Goal: Information Seeking & Learning: Learn about a topic

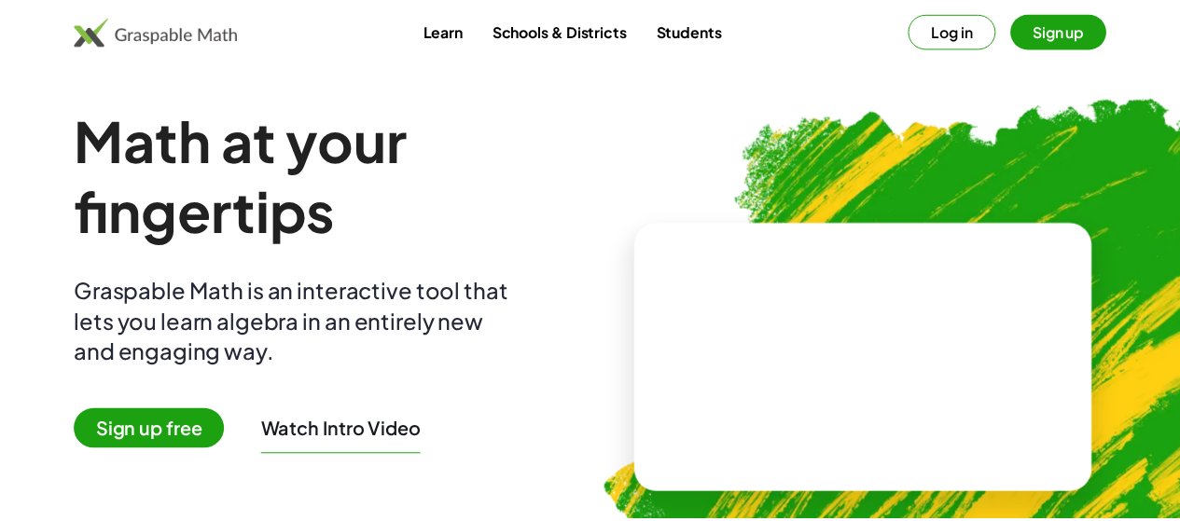
scroll to position [421, 0]
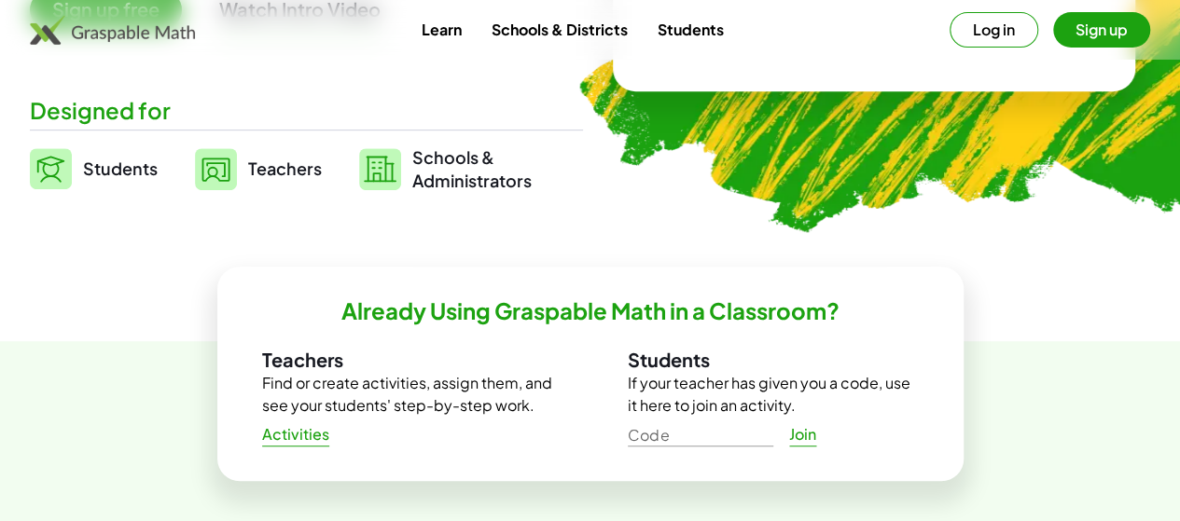
click at [144, 156] on link "Students" at bounding box center [94, 168] width 128 height 47
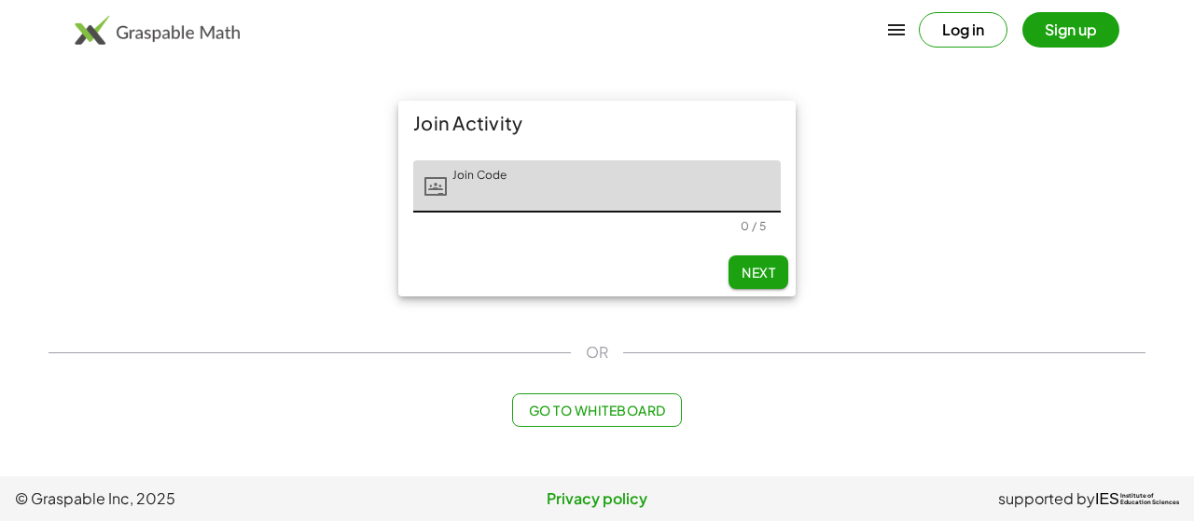
click at [587, 415] on span "Go to Whiteboard" at bounding box center [596, 410] width 137 height 17
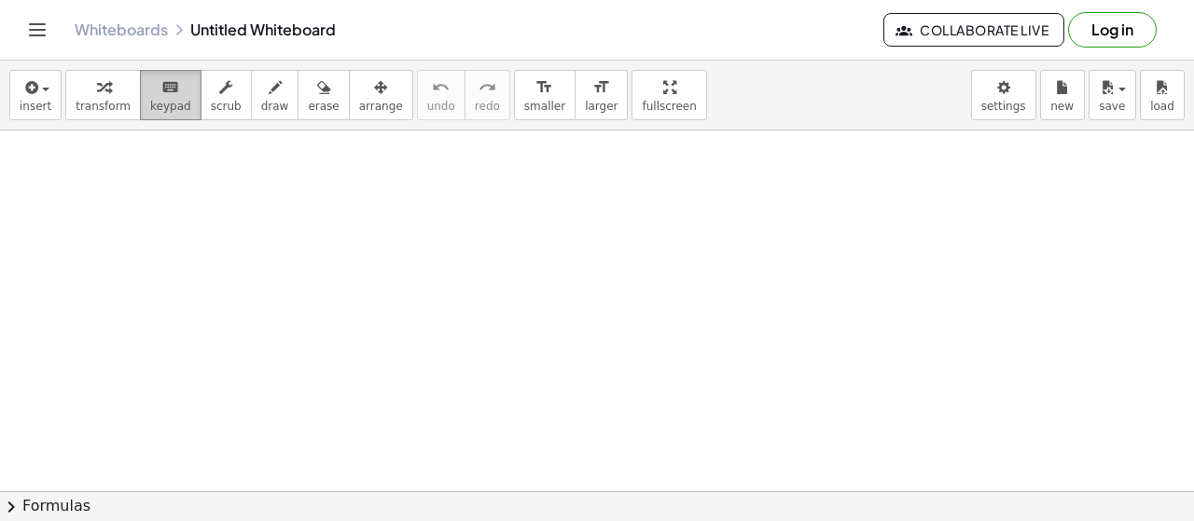
click at [152, 100] on span "keypad" at bounding box center [170, 106] width 41 height 13
click at [41, 505] on button "chevron_right Formulas" at bounding box center [597, 506] width 1194 height 30
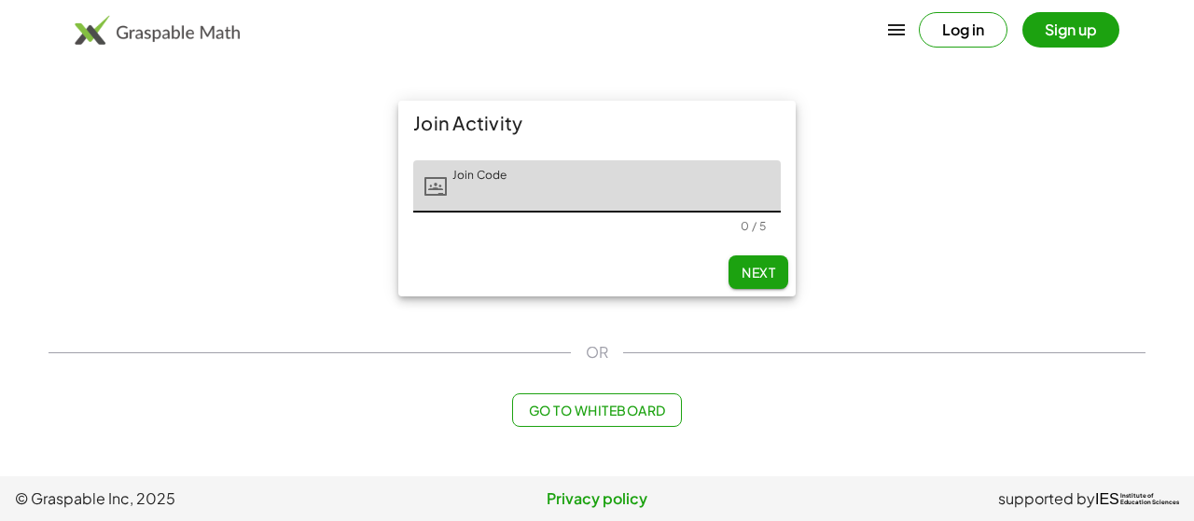
click at [558, 395] on button "Go to Whiteboard" at bounding box center [596, 411] width 169 height 34
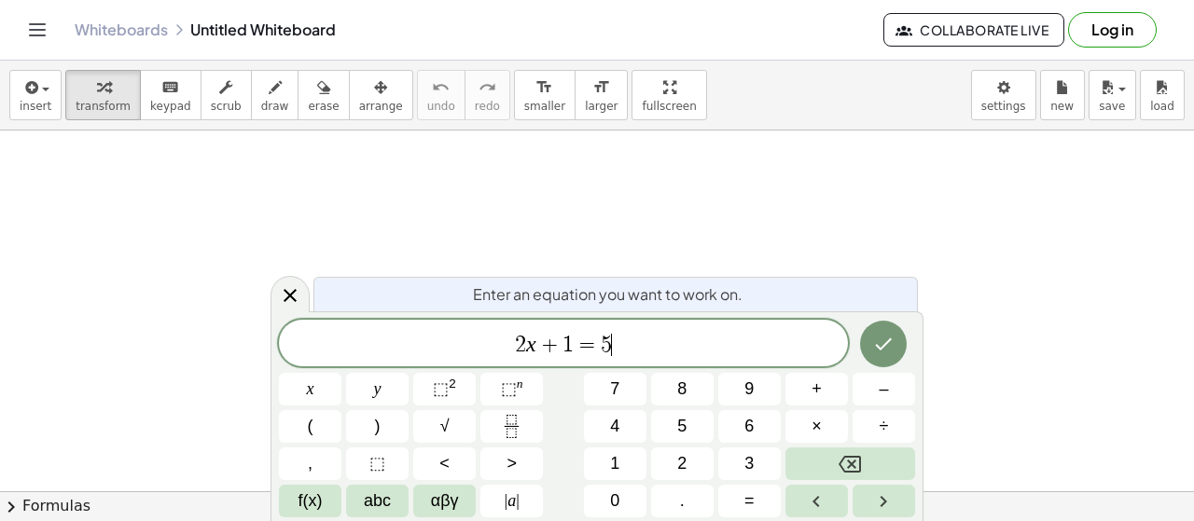
click at [617, 353] on span "2 x + 1 = 5 ​" at bounding box center [563, 345] width 569 height 26
click at [657, 357] on span "2 x + 1 = 5 ​" at bounding box center [563, 345] width 569 height 26
click at [566, 349] on span "1" at bounding box center [567, 345] width 11 height 22
click at [673, 335] on span "2 x + ​ 1 = 5" at bounding box center [563, 345] width 569 height 26
click at [618, 350] on span "2 x + 1 = 5 ​" at bounding box center [563, 345] width 569 height 26
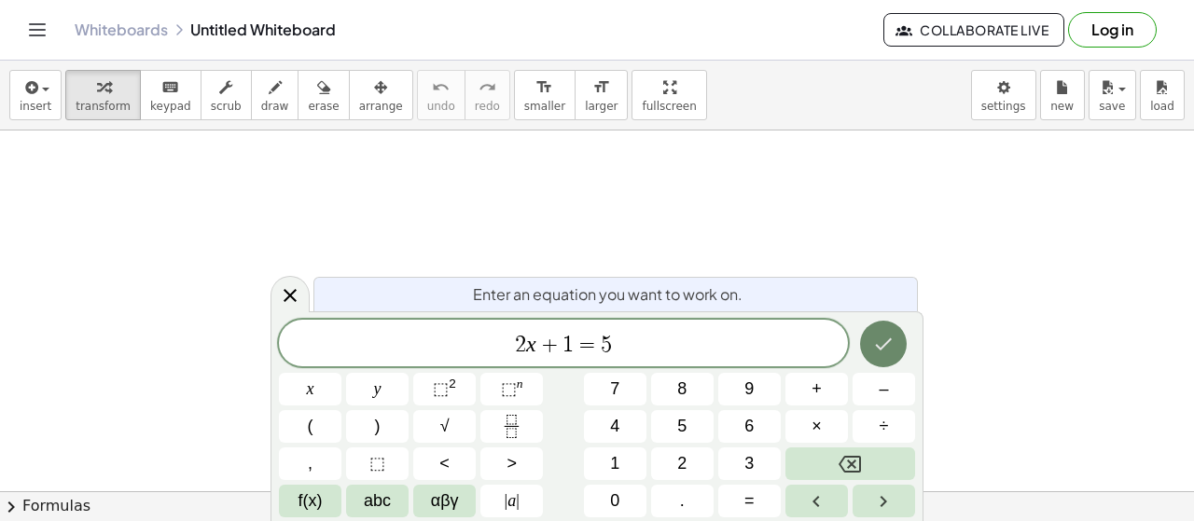
click at [891, 357] on button "Done" at bounding box center [883, 344] width 47 height 47
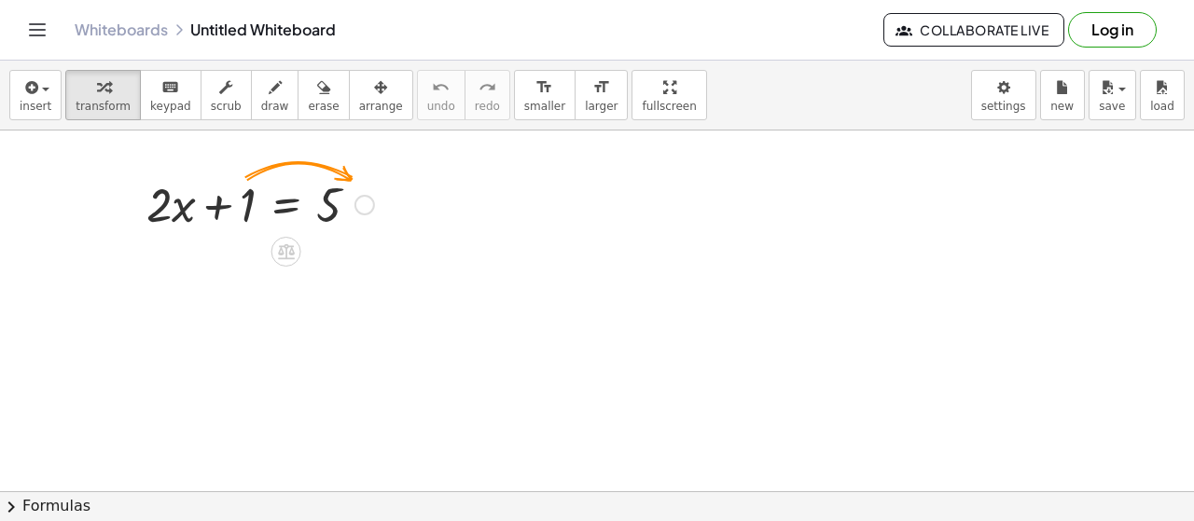
click at [246, 212] on div at bounding box center [260, 203] width 246 height 63
click at [369, 204] on div at bounding box center [364, 205] width 21 height 21
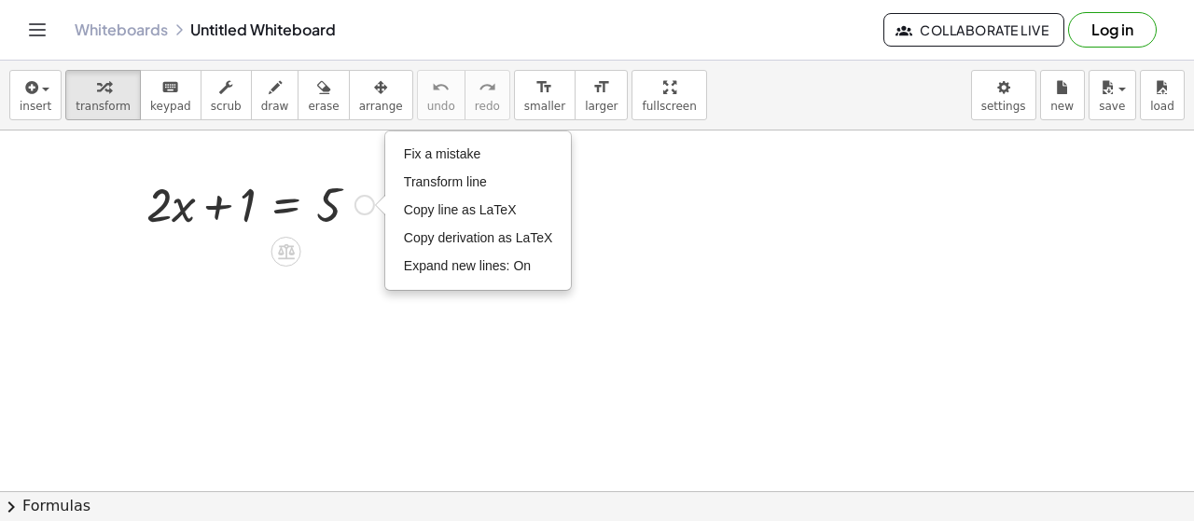
click at [369, 204] on div "Fix a mistake Transform line Copy line as LaTeX Copy derivation as LaTeX Expand…" at bounding box center [364, 205] width 21 height 21
click at [243, 204] on div at bounding box center [260, 203] width 246 height 63
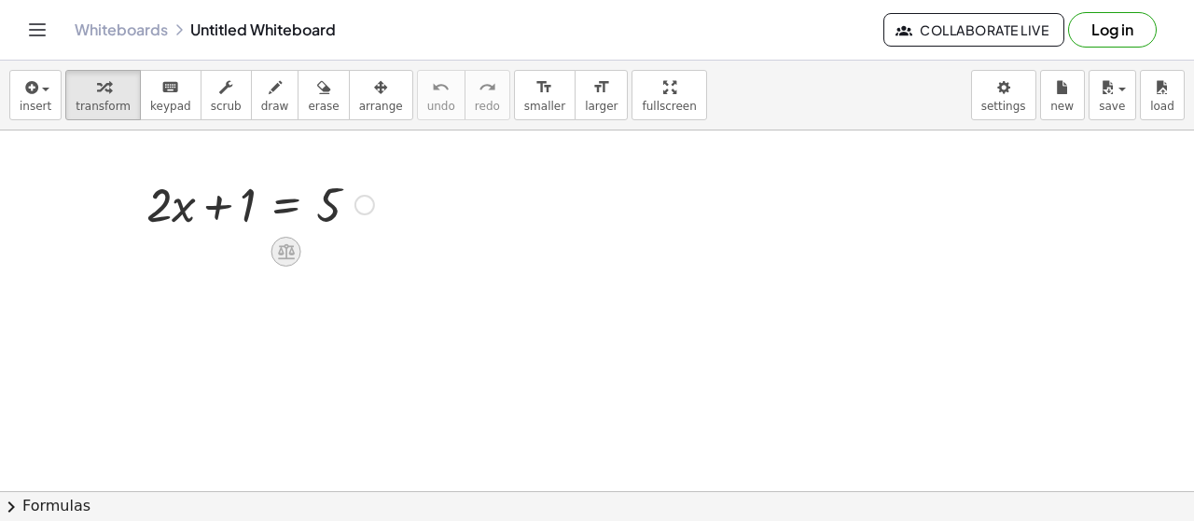
click at [288, 249] on icon at bounding box center [286, 252] width 20 height 20
click at [354, 204] on div "Fix a mistake Transform line Copy line as LaTeX Copy derivation as LaTeX Expand…" at bounding box center [364, 205] width 21 height 21
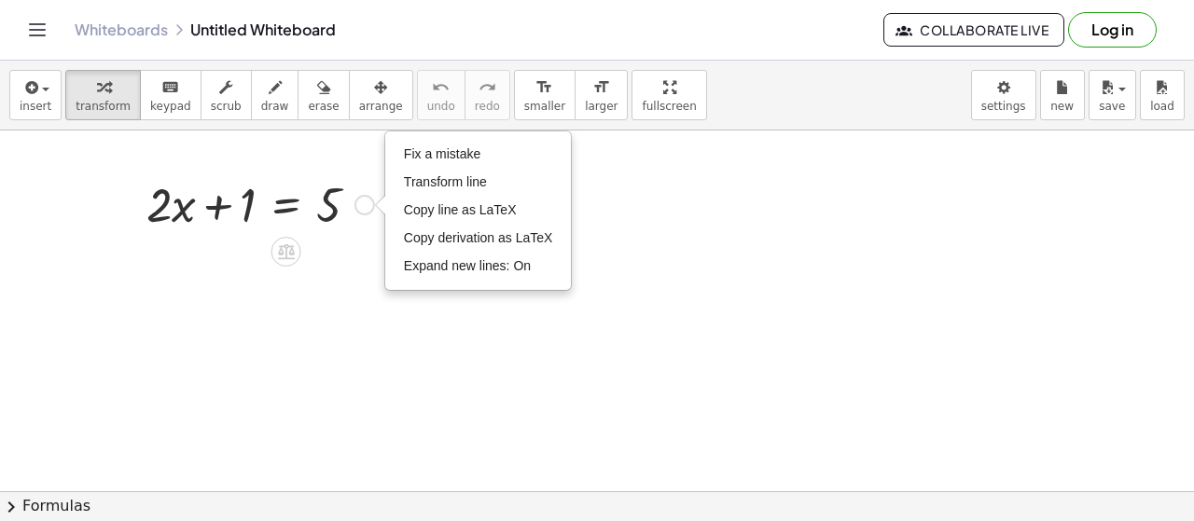
click at [366, 200] on div "Fix a mistake Transform line Copy line as LaTeX Copy derivation as LaTeX Expand…" at bounding box center [364, 205] width 21 height 21
click at [287, 250] on icon at bounding box center [286, 252] width 20 height 20
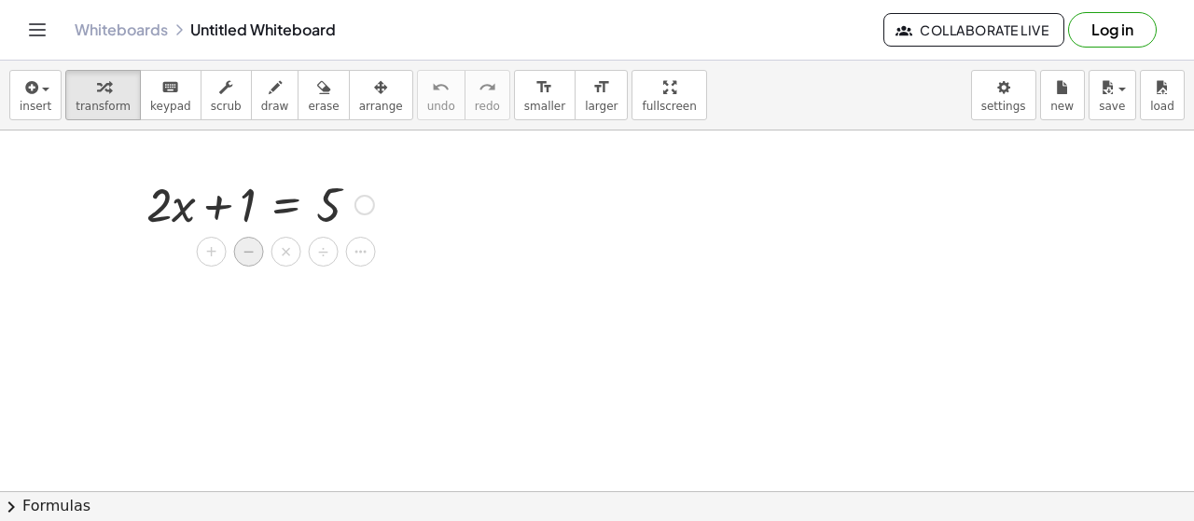
click at [257, 255] on div "−" at bounding box center [249, 252] width 30 height 30
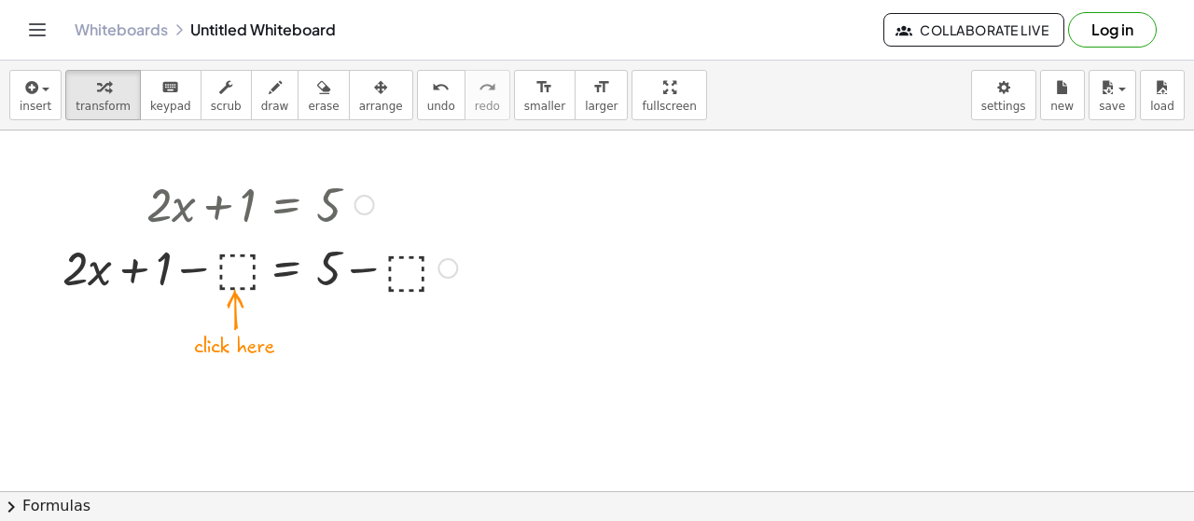
click at [231, 270] on div at bounding box center [259, 266] width 413 height 63
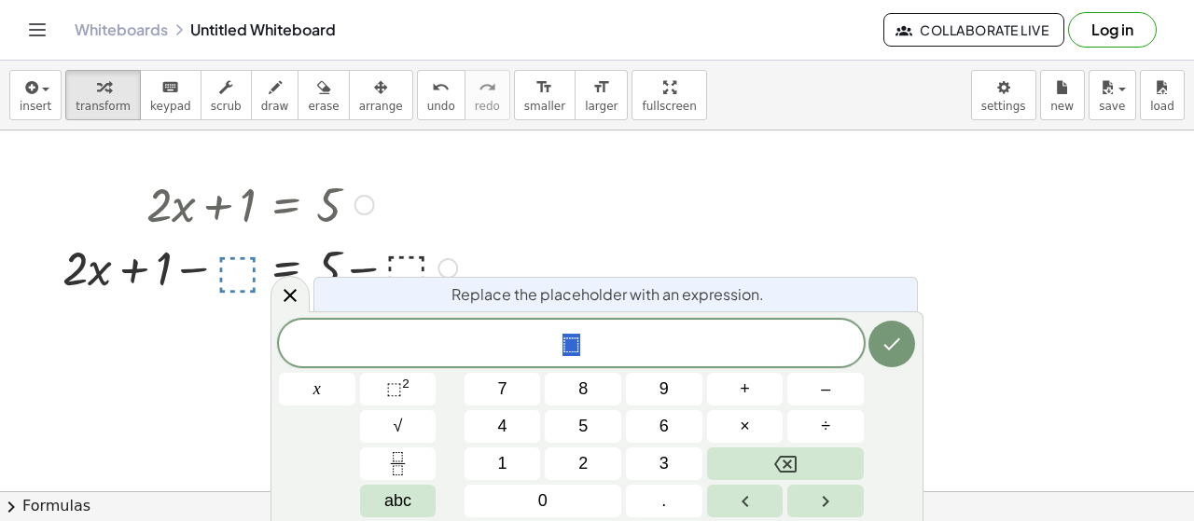
click at [593, 361] on div "⬚" at bounding box center [571, 343] width 585 height 47
click at [878, 377] on div "⬚ 1 x 7 8 9 + – 4 5 6 × ÷ ⬚ 2 √ abc 1 2 3 0 ." at bounding box center [597, 419] width 636 height 198
click at [886, 346] on icon "Done" at bounding box center [892, 345] width 17 height 12
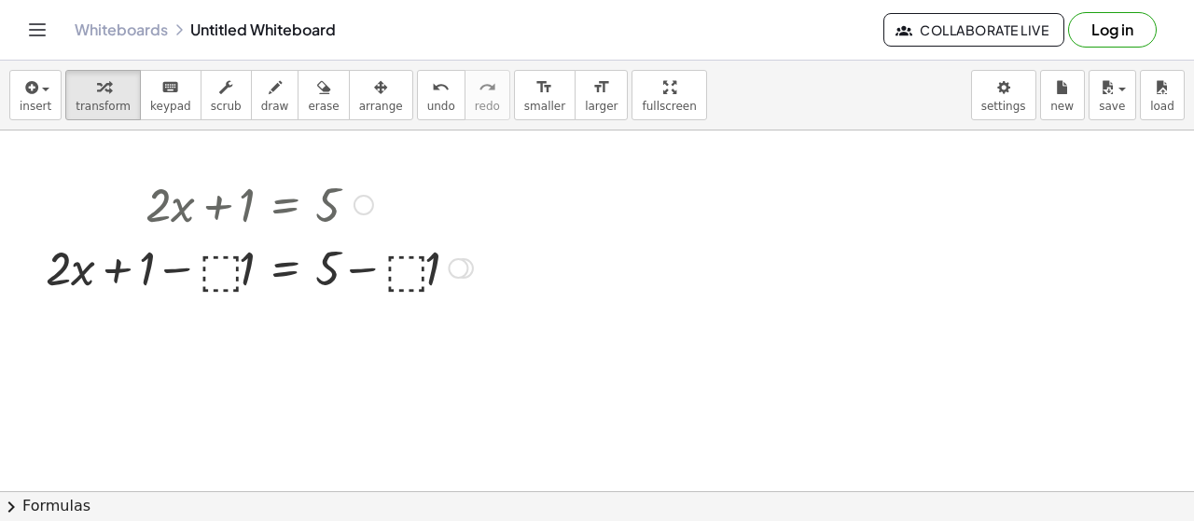
click at [224, 268] on div at bounding box center [259, 266] width 446 height 63
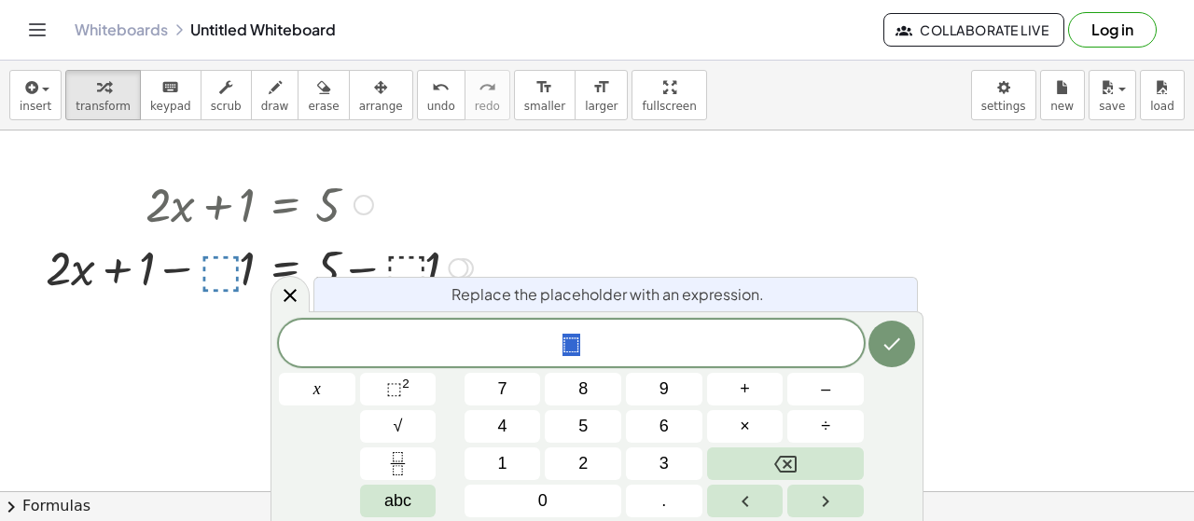
click at [645, 340] on span "⬚" at bounding box center [571, 345] width 585 height 26
click at [573, 344] on span "⬚" at bounding box center [571, 345] width 18 height 22
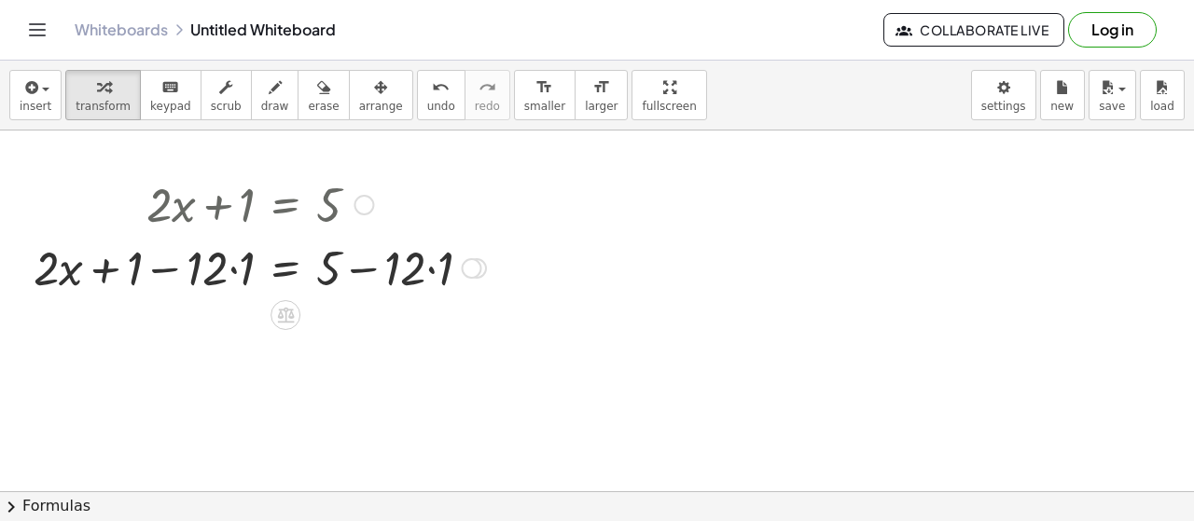
click at [449, 221] on div at bounding box center [259, 203] width 471 height 63
click at [112, 92] on div "button" at bounding box center [103, 87] width 55 height 22
click at [246, 255] on div at bounding box center [259, 266] width 471 height 63
click at [347, 258] on div at bounding box center [273, 266] width 444 height 63
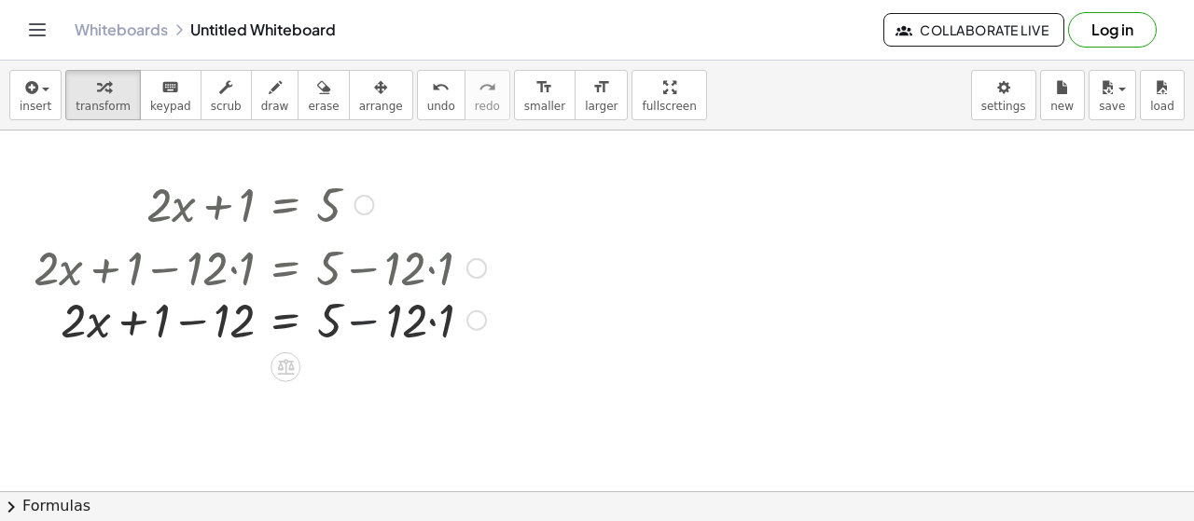
click at [347, 258] on div at bounding box center [259, 266] width 471 height 63
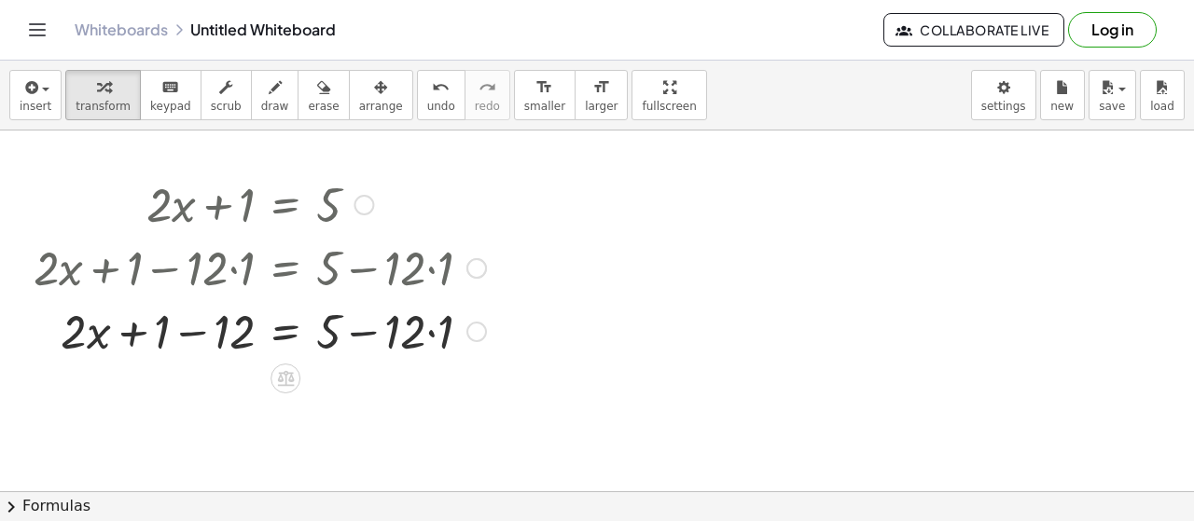
click at [347, 258] on div at bounding box center [259, 266] width 471 height 63
click at [250, 210] on div at bounding box center [259, 203] width 471 height 63
click at [247, 217] on div at bounding box center [259, 203] width 471 height 63
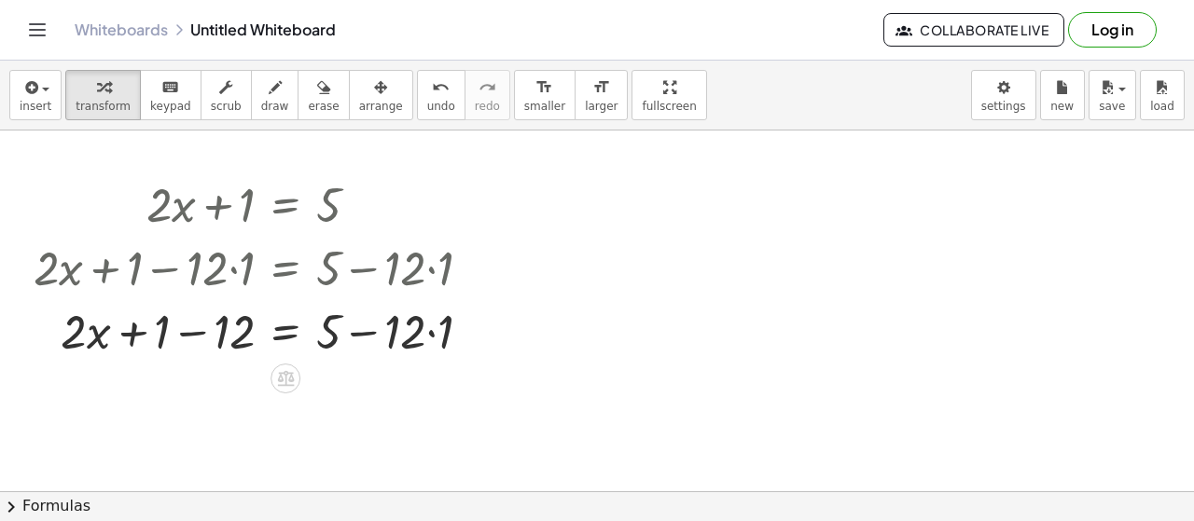
click at [238, 248] on div at bounding box center [238, 248] width 0 height 0
click at [230, 520] on div at bounding box center [597, 521] width 1194 height 0
click at [325, 250] on div at bounding box center [259, 266] width 471 height 63
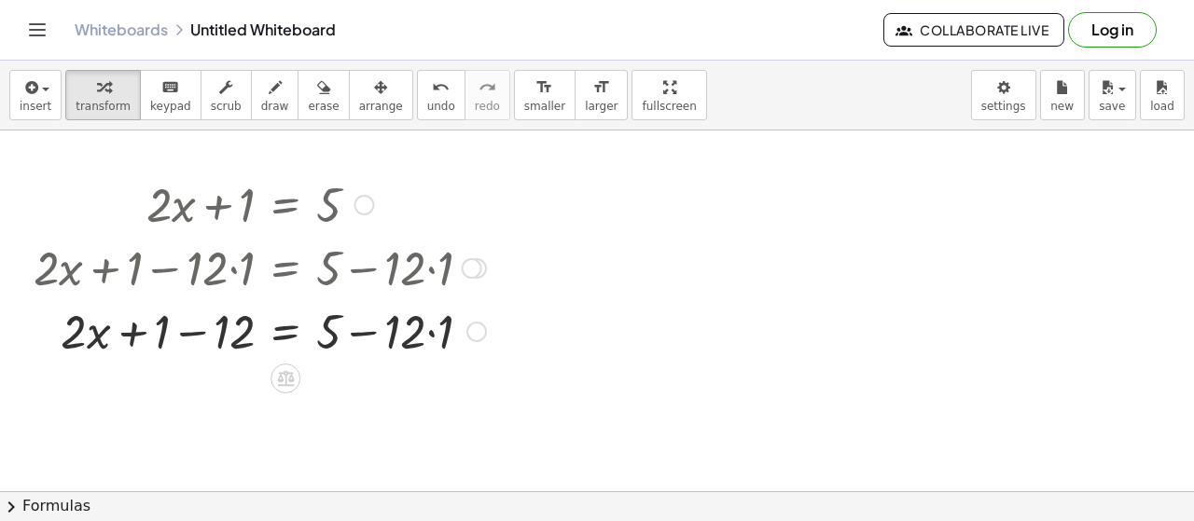
click at [382, 288] on div at bounding box center [259, 266] width 471 height 63
click at [382, 304] on div at bounding box center [259, 329] width 471 height 63
click at [296, 322] on div at bounding box center [259, 329] width 471 height 63
click at [198, 322] on div at bounding box center [259, 329] width 471 height 63
click at [204, 324] on div at bounding box center [259, 329] width 471 height 63
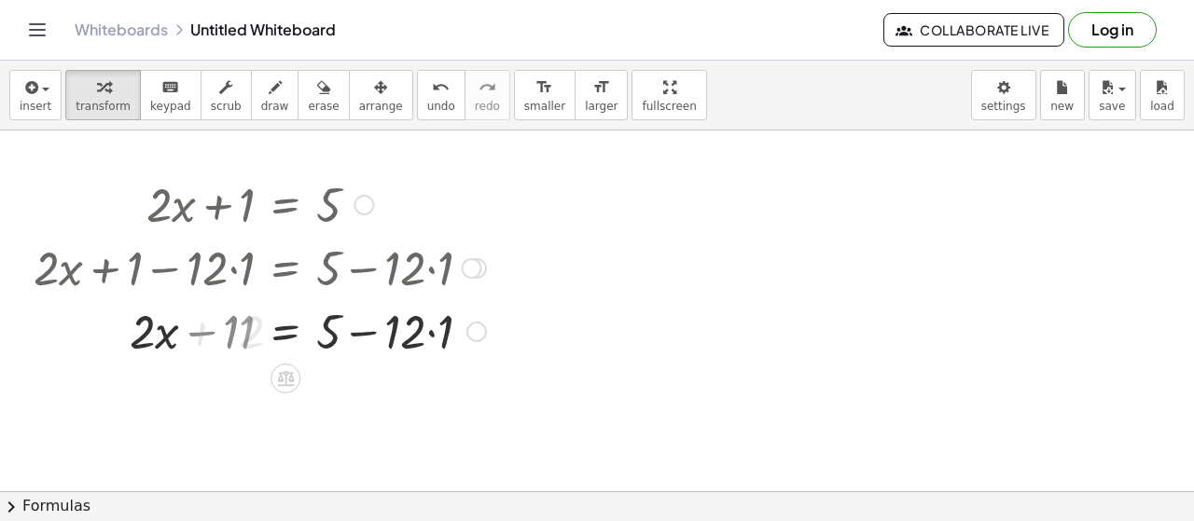
click at [214, 327] on div at bounding box center [259, 329] width 471 height 63
drag, startPoint x: 214, startPoint y: 327, endPoint x: 194, endPoint y: 327, distance: 20.5
click at [194, 327] on div at bounding box center [225, 329] width 540 height 63
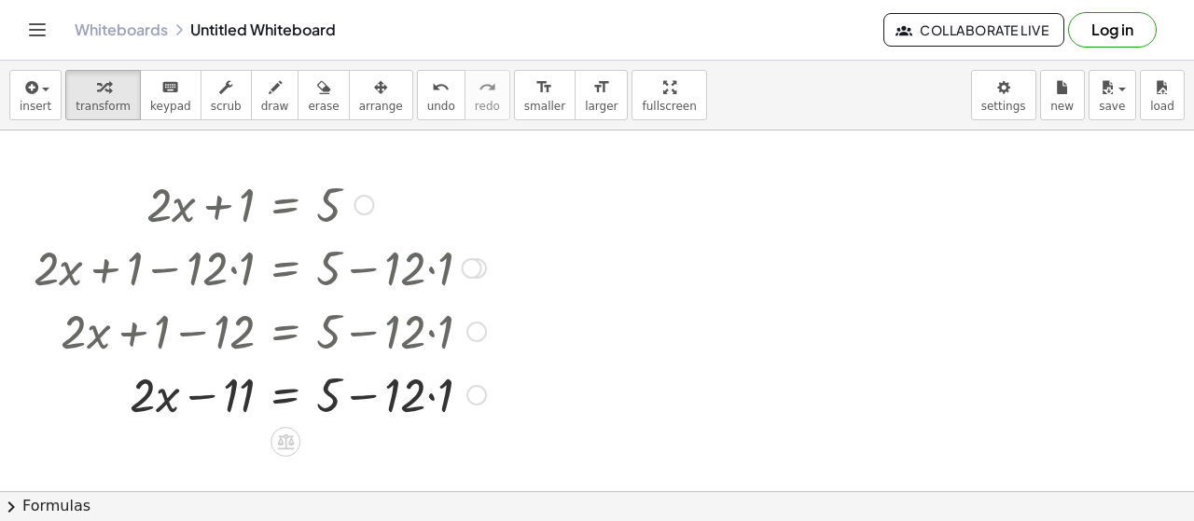
click at [243, 323] on div at bounding box center [225, 329] width 540 height 63
click at [248, 385] on div at bounding box center [259, 393] width 471 height 63
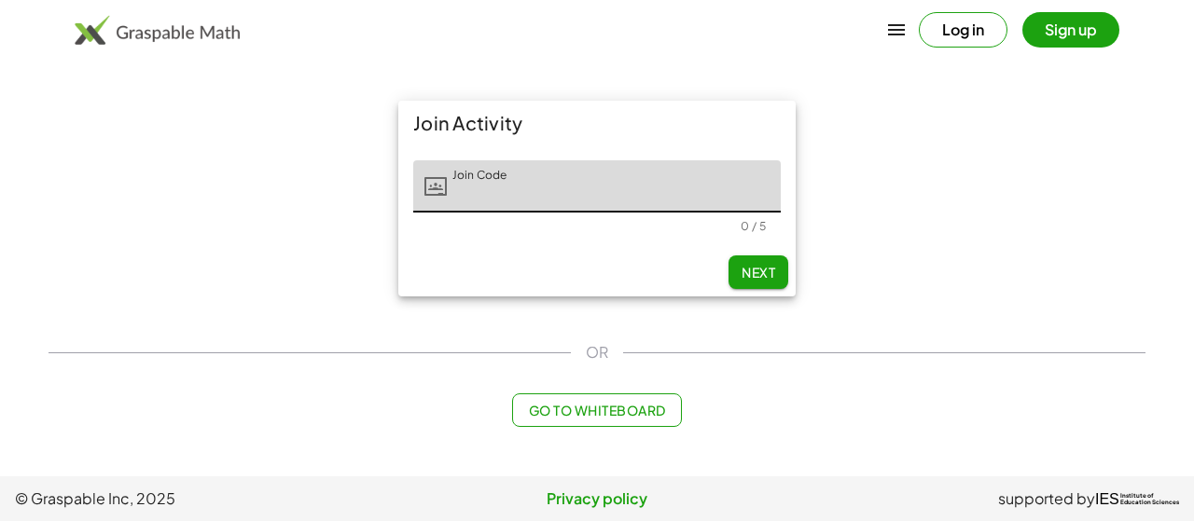
click at [606, 396] on button "Go to Whiteboard" at bounding box center [596, 411] width 169 height 34
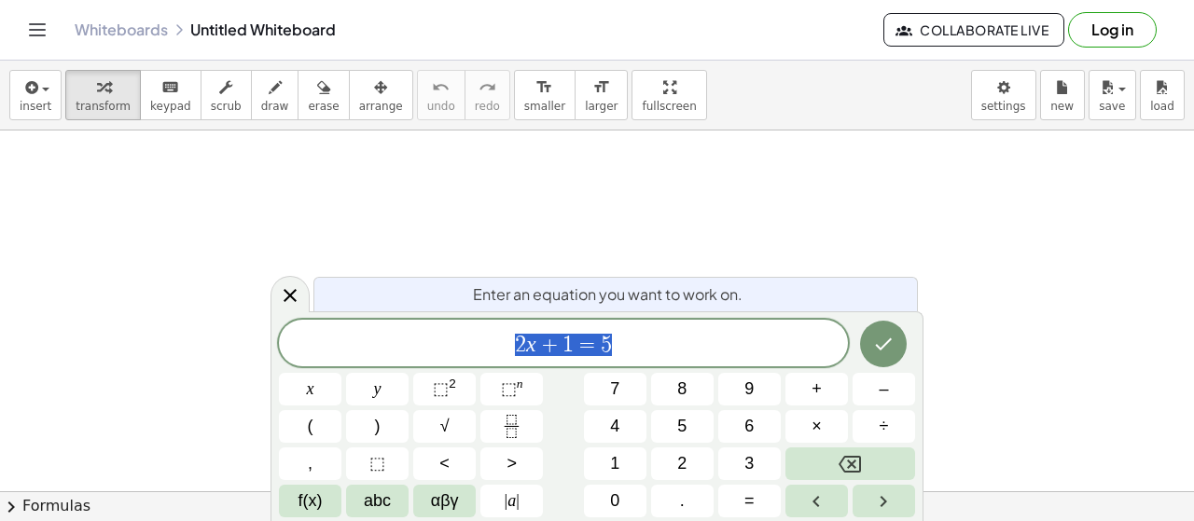
click at [612, 422] on span "4" at bounding box center [614, 426] width 9 height 25
click at [684, 355] on span "4 ​" at bounding box center [563, 345] width 569 height 26
click at [635, 266] on div at bounding box center [597, 493] width 1194 height 725
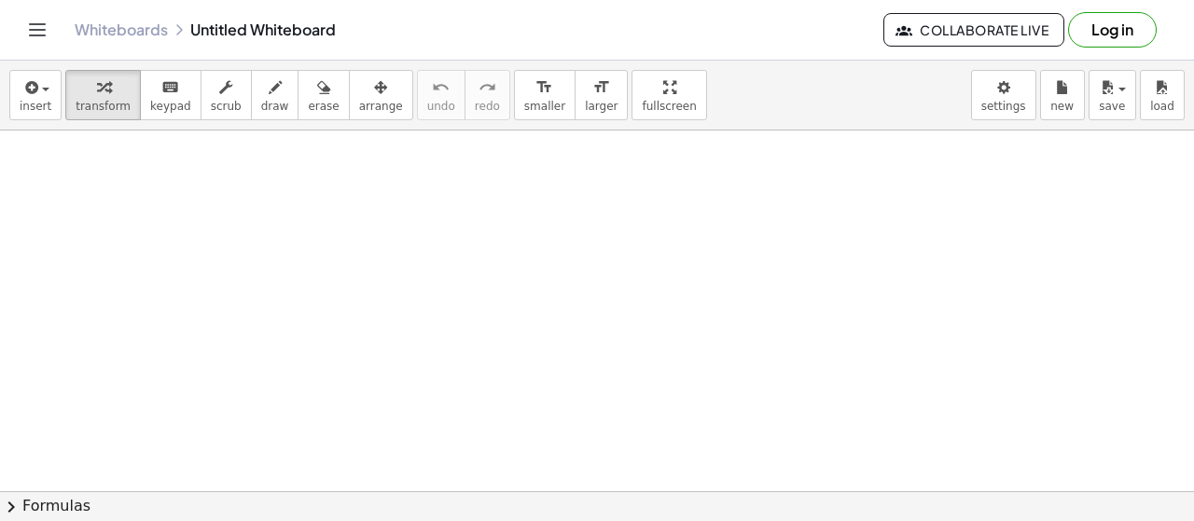
click at [463, 487] on div at bounding box center [597, 493] width 1194 height 725
click at [618, 495] on button "chevron_right Formulas" at bounding box center [597, 506] width 1194 height 30
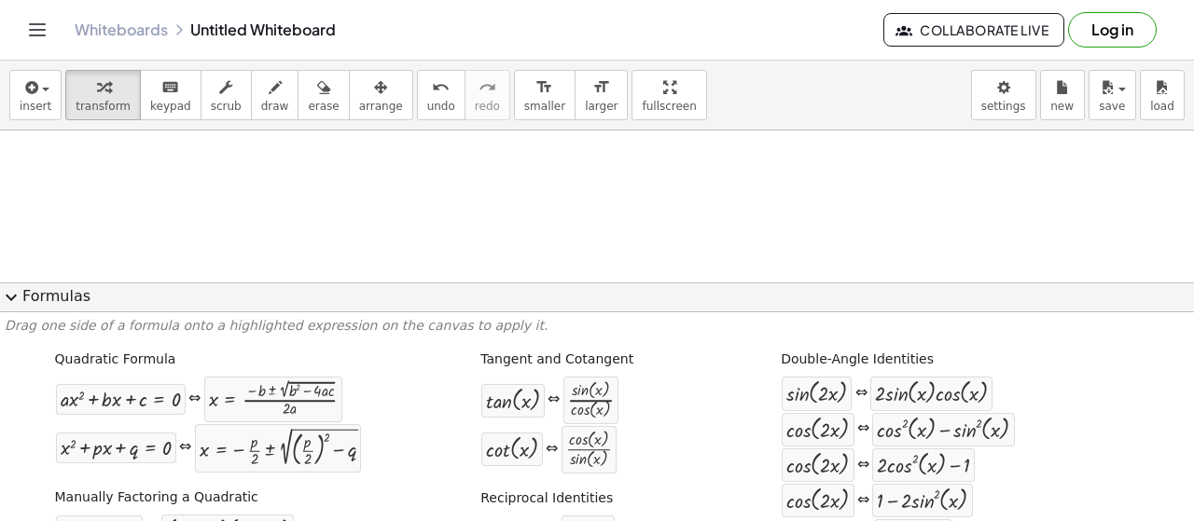
click at [739, 266] on div at bounding box center [597, 493] width 1194 height 725
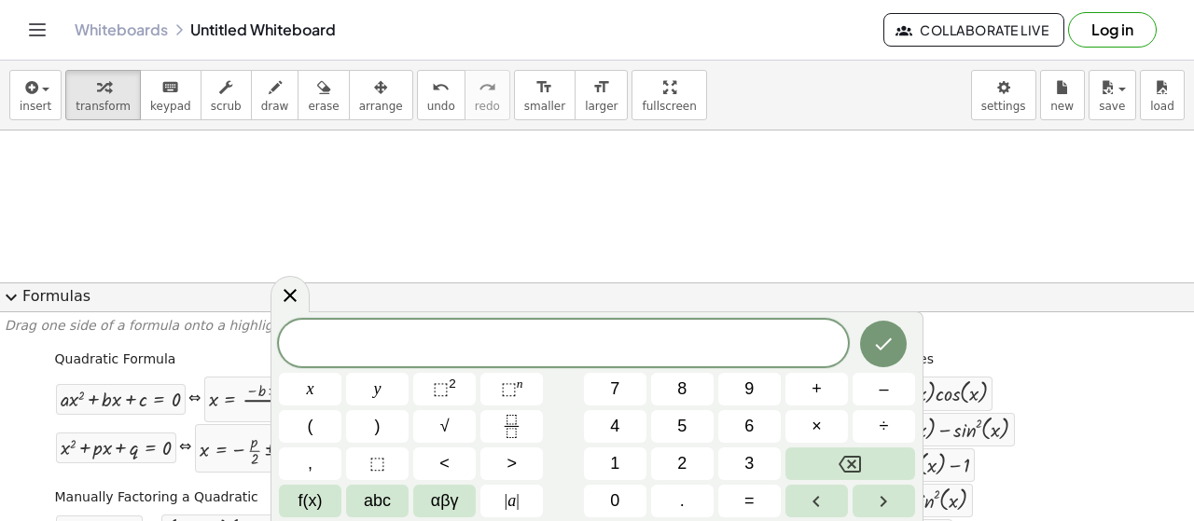
click at [350, 288] on button "expand_more Formulas" at bounding box center [597, 298] width 1194 height 30
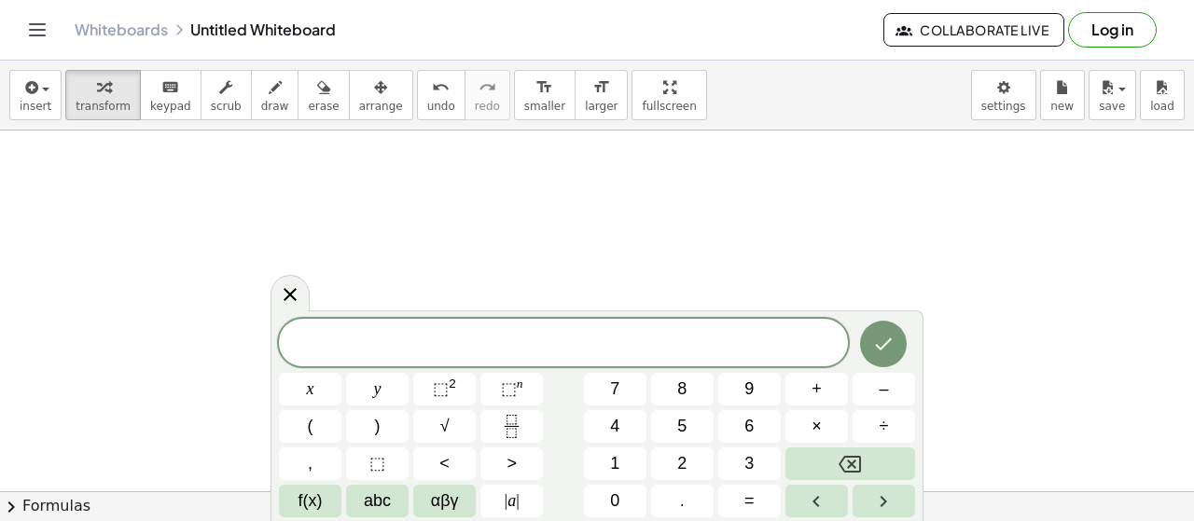
click at [423, 318] on div "x y ⬚ 2 ⬚ n 7 8 9 + – ( ) √ 4 5 6 × ÷ , ⬚ < > 1 2 3 f(x) abc αβγ | a | 0 . =" at bounding box center [596, 416] width 653 height 211
click at [417, 336] on span "​" at bounding box center [563, 345] width 569 height 26
click at [582, 346] on span "2" at bounding box center [587, 345] width 11 height 22
click at [709, 348] on span "5 x − 5 + 6 = ​ 2 x − 5" at bounding box center [563, 345] width 569 height 26
click at [709, 348] on span "5 x − 5 + 6 = 2 x − 5 ​" at bounding box center [563, 345] width 569 height 26
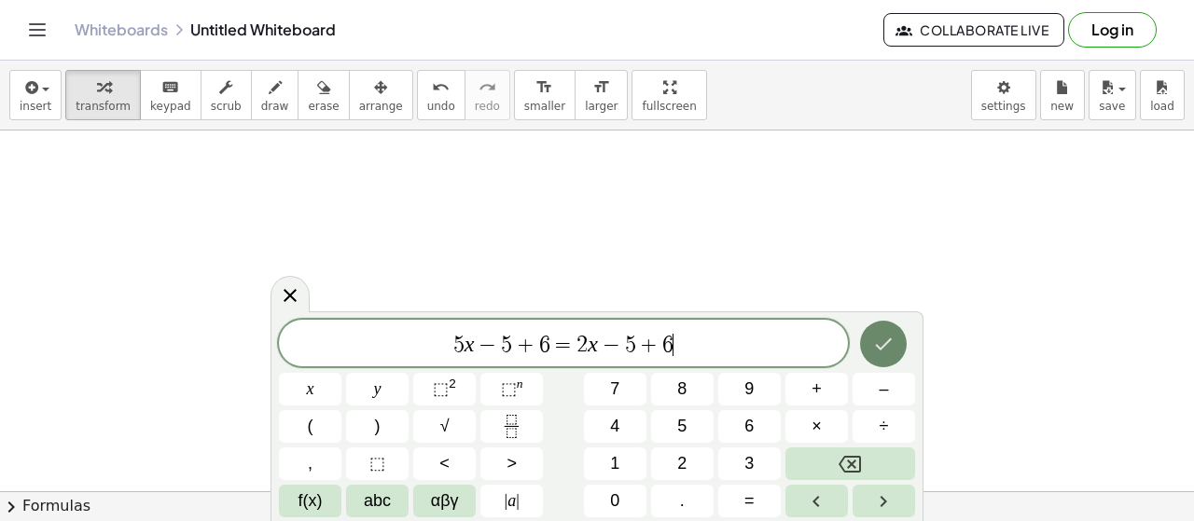
click at [891, 335] on icon "Done" at bounding box center [883, 344] width 22 height 22
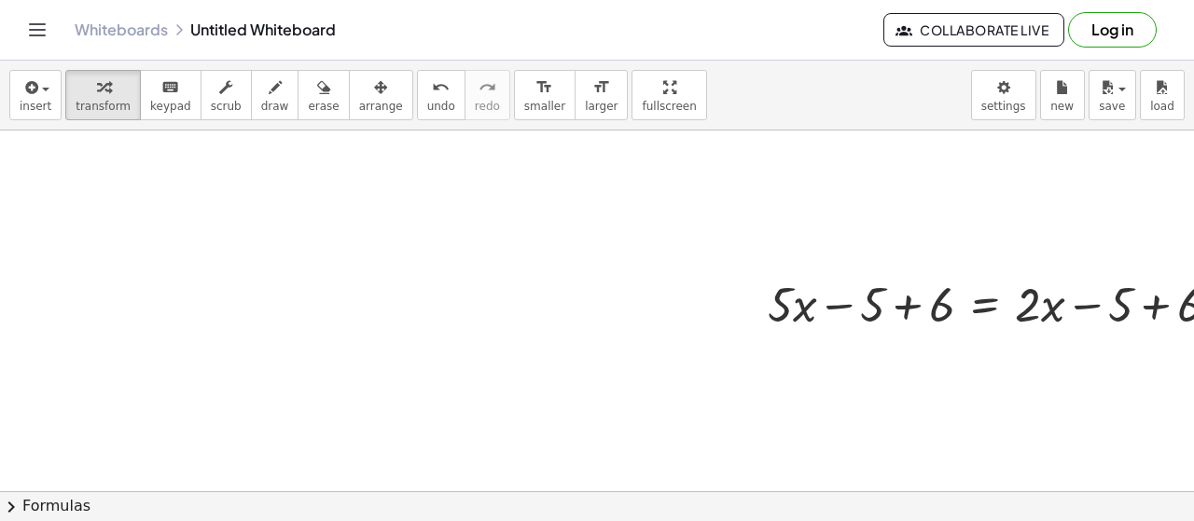
scroll to position [0, 75]
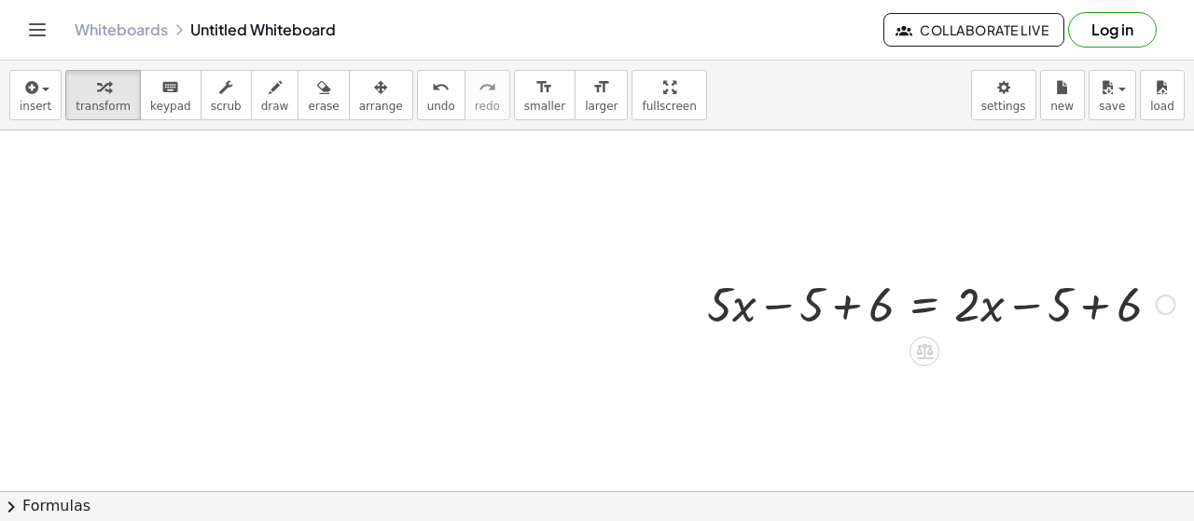
click at [934, 297] on div at bounding box center [941, 302] width 487 height 63
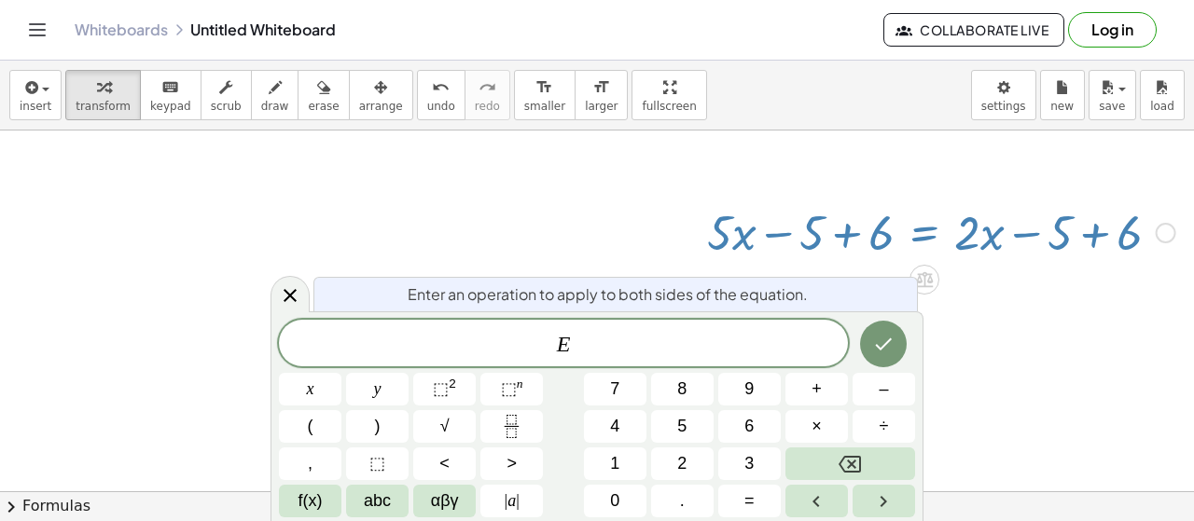
scroll to position [73, 75]
click at [1028, 260] on div "+ · 5 · x − 5 + 6 = + · 2 · x − 5 + 6" at bounding box center [934, 230] width 510 height 73
click at [884, 348] on icon "Done" at bounding box center [884, 345] width 17 height 12
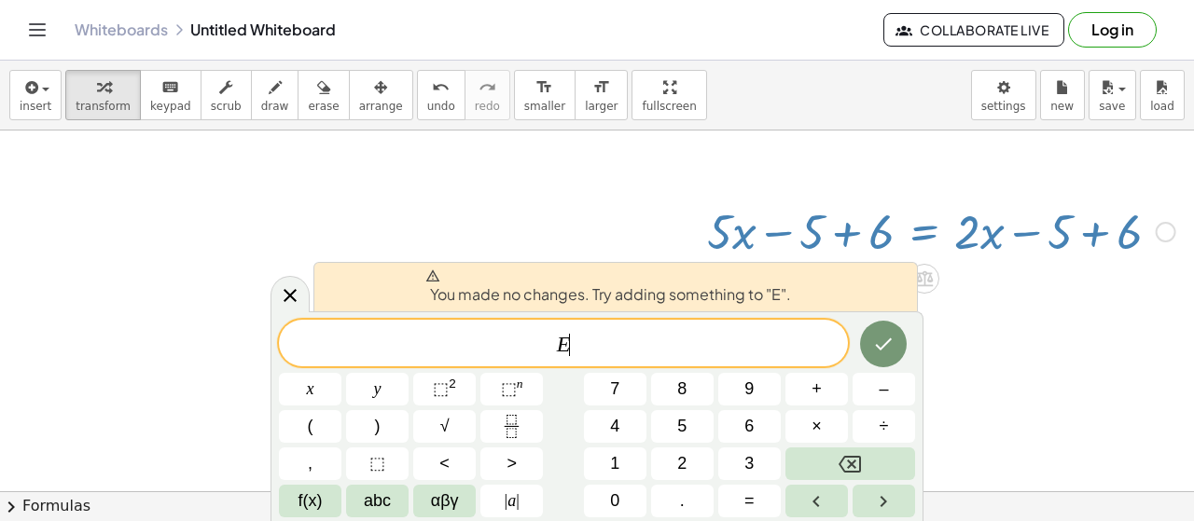
click at [649, 332] on span "E ​" at bounding box center [563, 345] width 569 height 26
click at [375, 212] on div at bounding box center [566, 420] width 1254 height 725
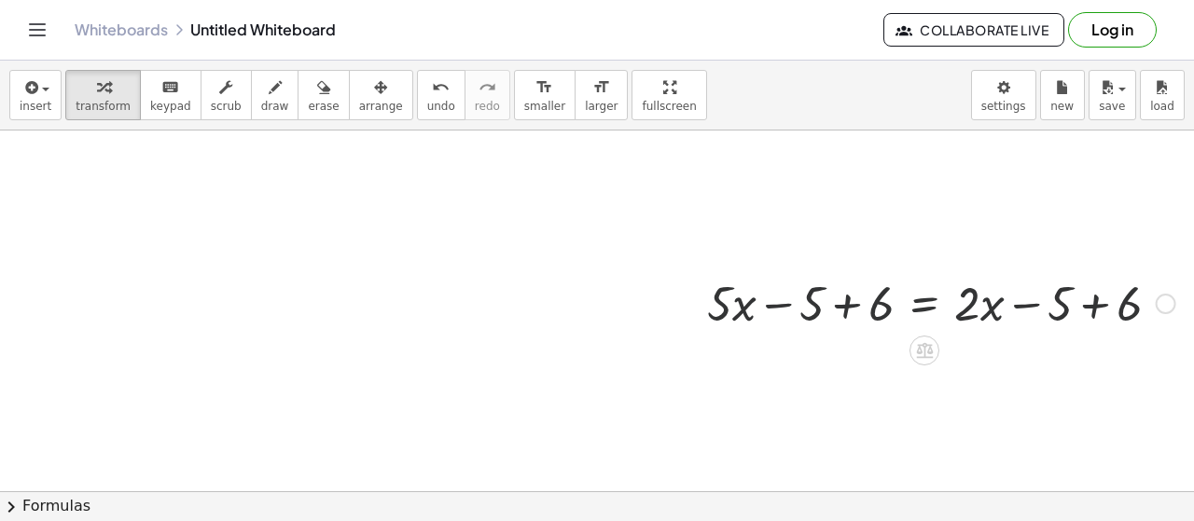
scroll to position [0, 75]
drag, startPoint x: 599, startPoint y: 314, endPoint x: 817, endPoint y: 273, distance: 222.0
click at [655, 296] on div at bounding box center [566, 493] width 1254 height 725
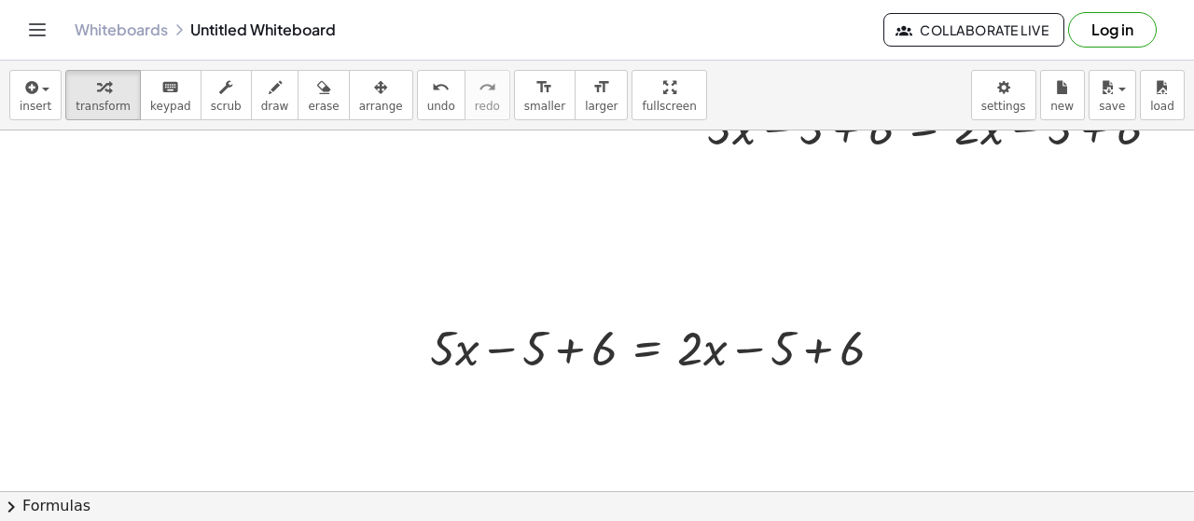
scroll to position [181, 75]
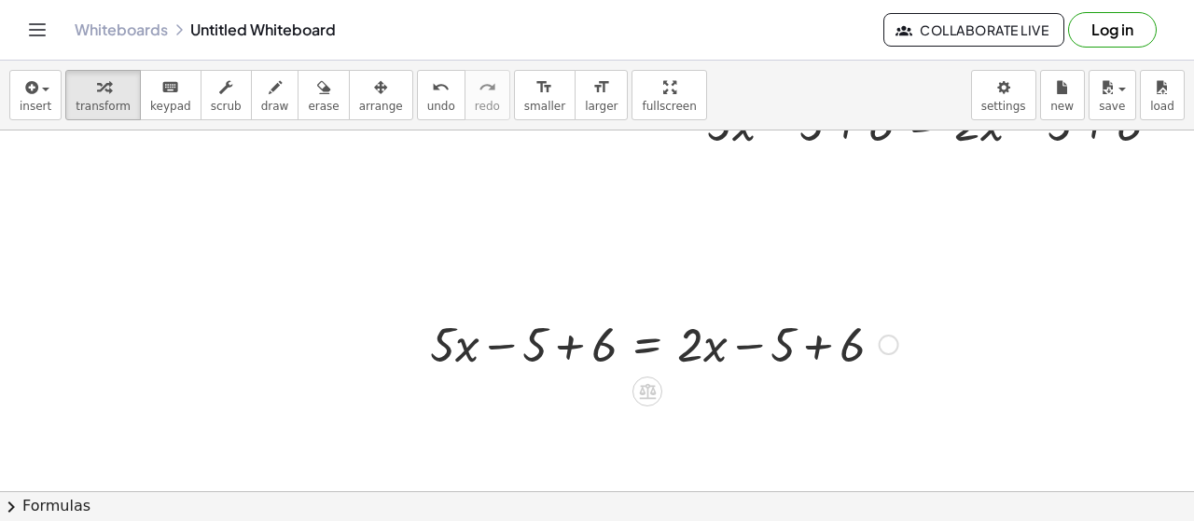
click at [642, 339] on div at bounding box center [664, 342] width 487 height 63
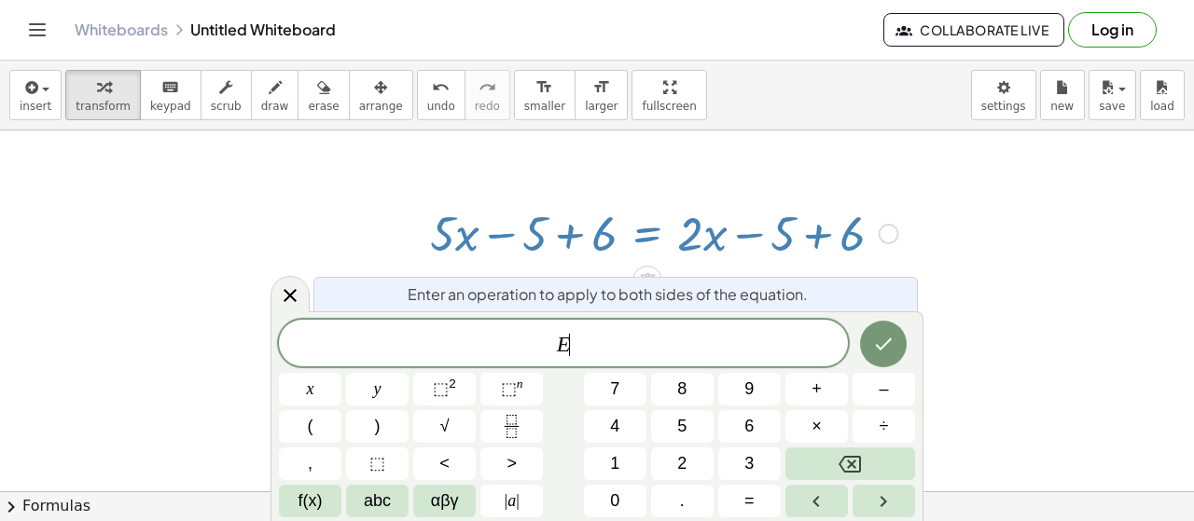
scroll to position [294, 75]
click at [608, 464] on button "1" at bounding box center [615, 464] width 62 height 33
click at [882, 340] on icon "Done" at bounding box center [883, 344] width 22 height 22
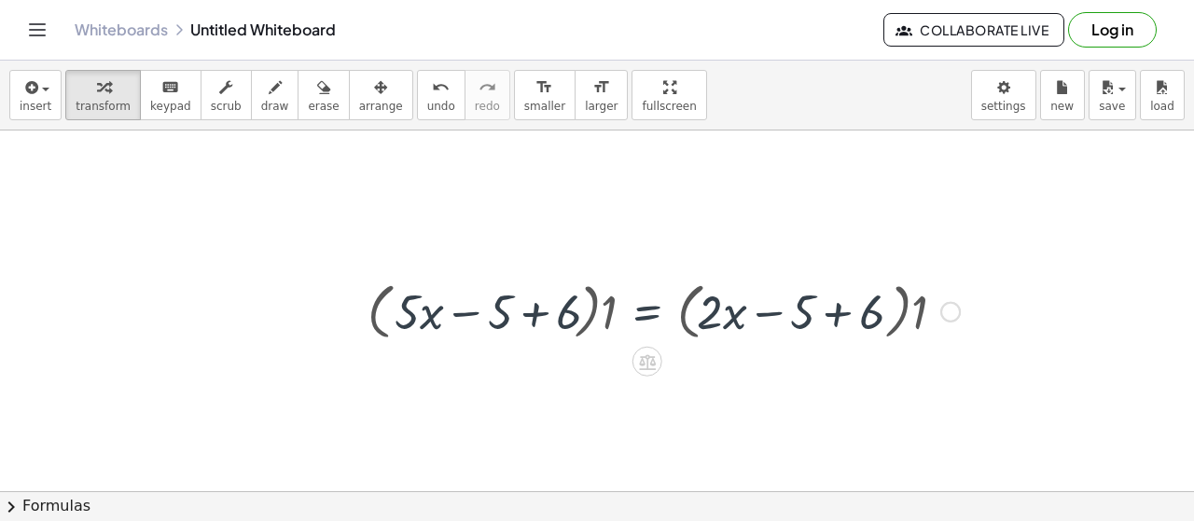
scroll to position [181, 75]
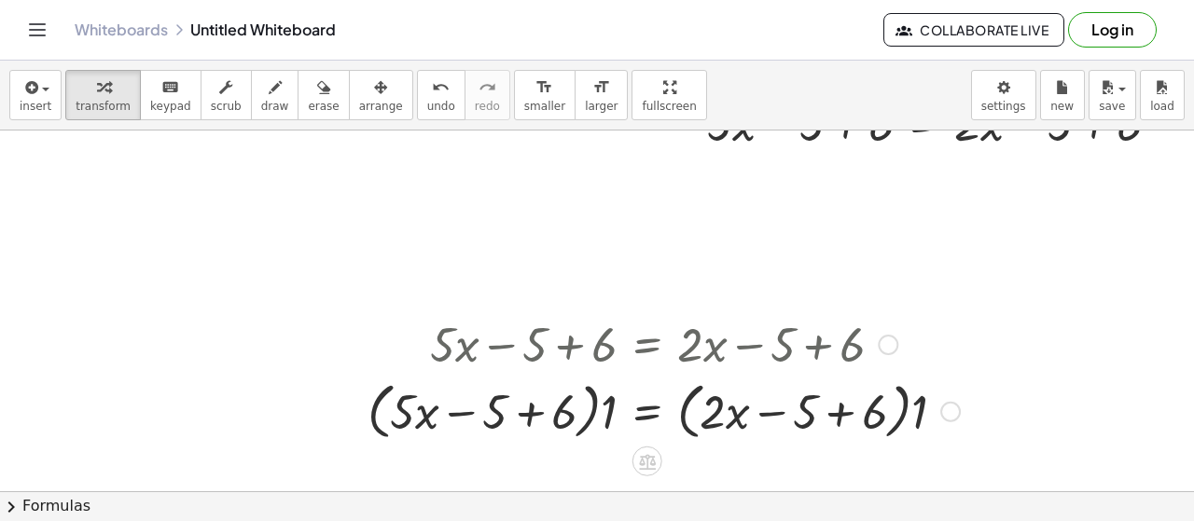
click at [585, 408] on div at bounding box center [663, 410] width 611 height 71
drag, startPoint x: 600, startPoint y: 405, endPoint x: 826, endPoint y: 314, distance: 244.0
click at [647, 345] on div "+ · 5 · x − 5 + 6 = + · 2 · x − 5 + 6 · 1 · ( + · 5 · x − 5 + 6 ) + · 5 · x − 5…" at bounding box center [647, 345] width 0 height 0
drag, startPoint x: 596, startPoint y: 394, endPoint x: 1043, endPoint y: 402, distance: 446.7
click at [1043, 402] on div "+ · 5 · x − 5 + 6 = + · 2 · x − 5 + 6 · 1 · ( + · 5 · x − 5 + 6 ) + · 5 · x − 5…" at bounding box center [566, 493] width 1254 height 1087
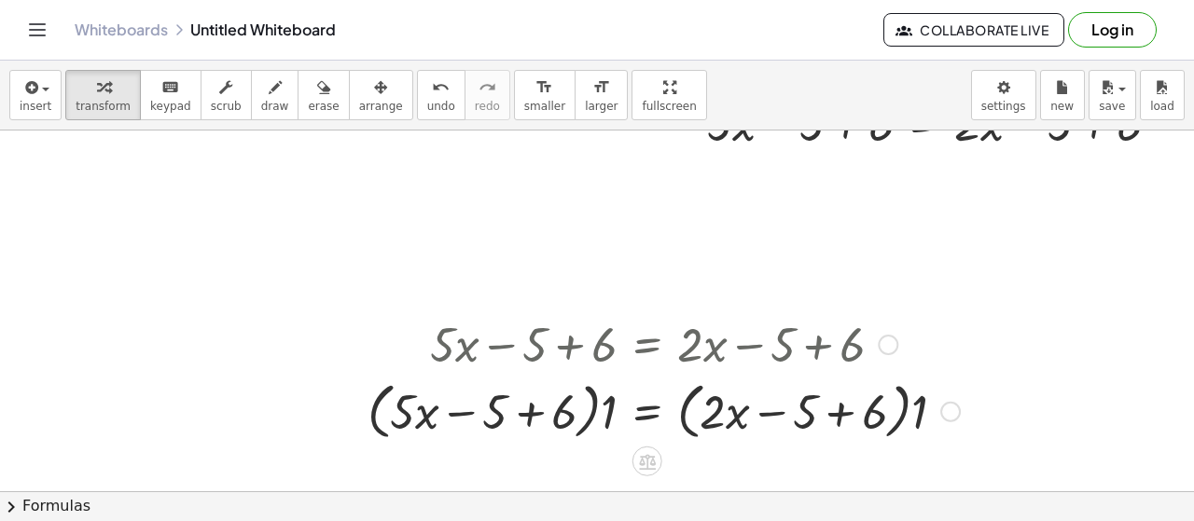
click at [742, 405] on div at bounding box center [663, 410] width 611 height 71
click at [571, 406] on div at bounding box center [663, 410] width 611 height 71
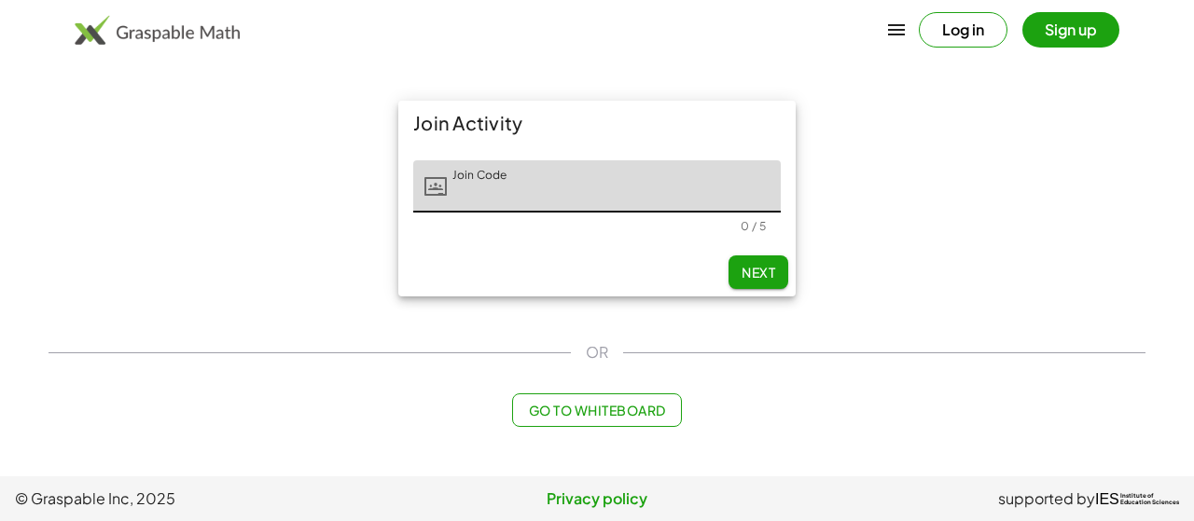
click at [571, 411] on span "Go to Whiteboard" at bounding box center [596, 410] width 137 height 17
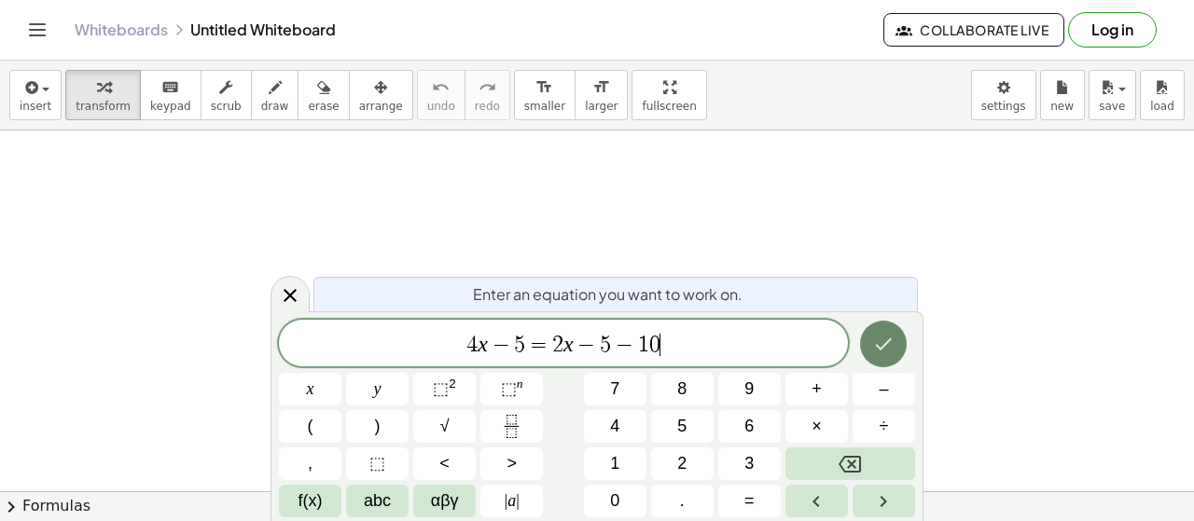
click at [892, 343] on icon "Done" at bounding box center [883, 344] width 22 height 22
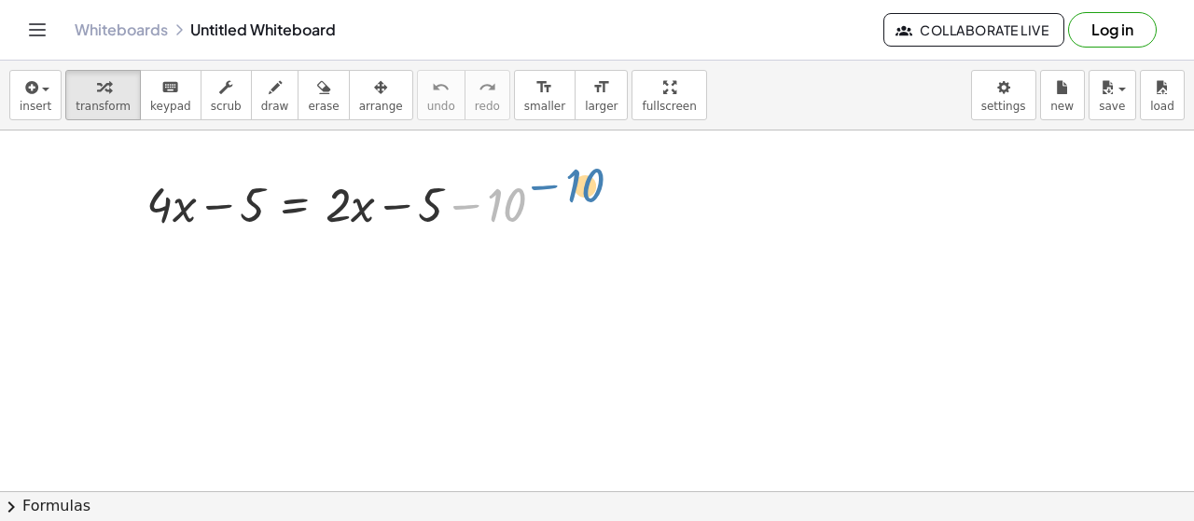
drag, startPoint x: 505, startPoint y: 199, endPoint x: 587, endPoint y: 194, distance: 82.2
click at [656, 163] on div at bounding box center [597, 493] width 1194 height 725
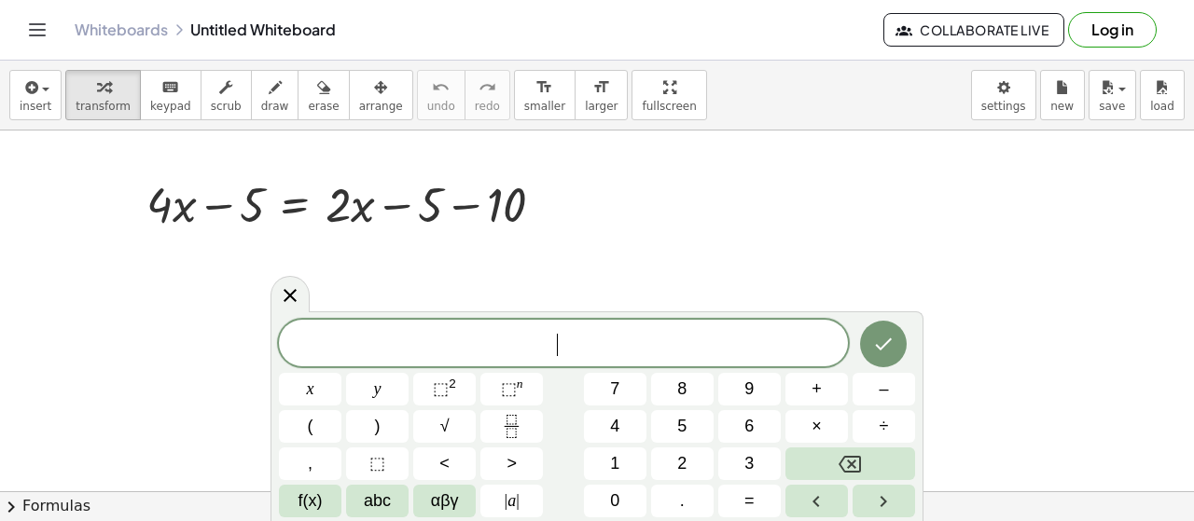
click at [432, 258] on div at bounding box center [597, 493] width 1194 height 725
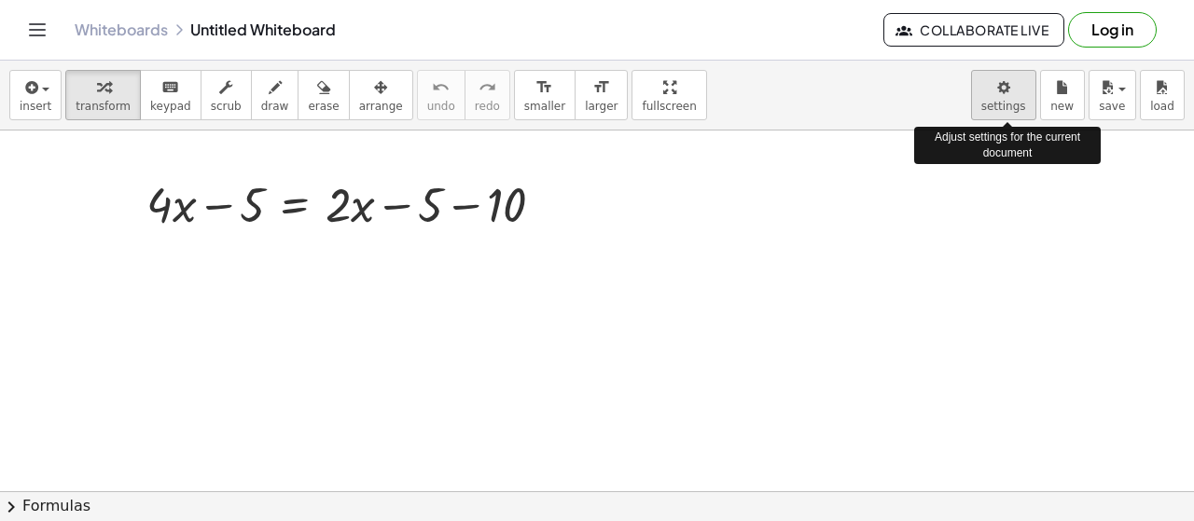
click at [1011, 111] on body "Graspable Math Activities Get Started Activity Bank Assigned Work Classes White…" at bounding box center [597, 260] width 1194 height 521
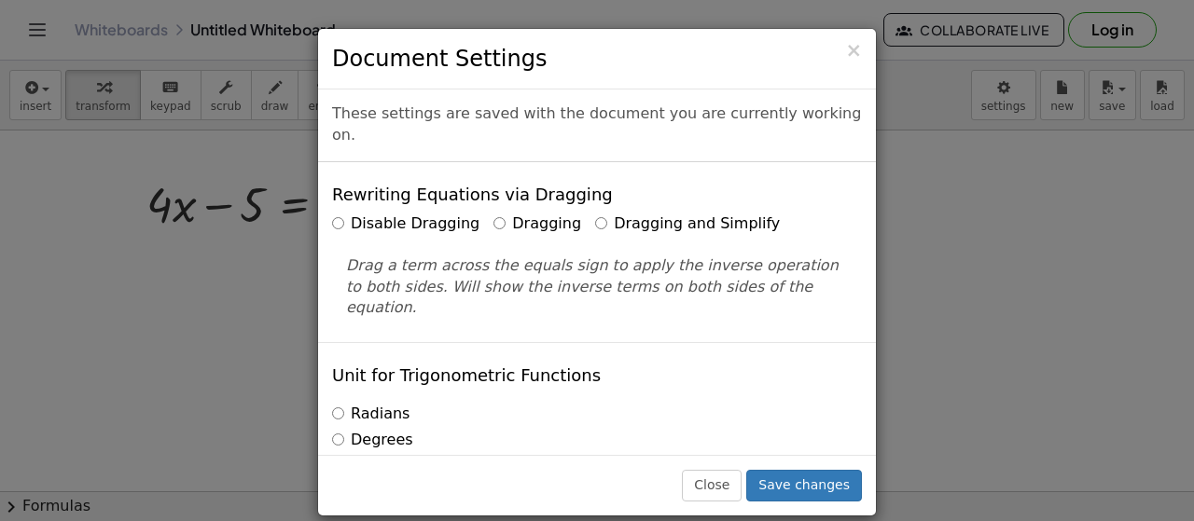
click at [886, 80] on div "× Document Settings These settings are saved with the document you are currentl…" at bounding box center [597, 260] width 1194 height 521
